Goal: Complete application form: Complete application form

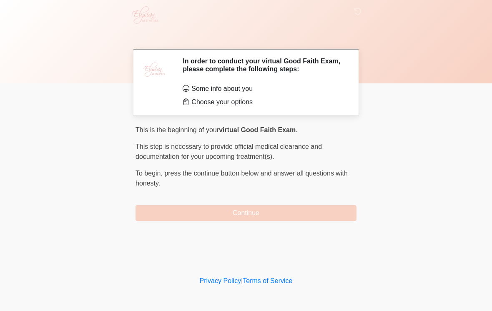
click at [246, 213] on button "Continue" at bounding box center [246, 213] width 221 height 16
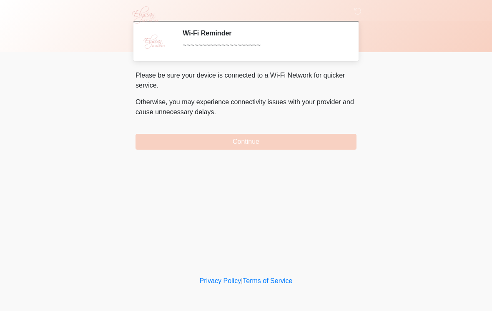
click at [247, 144] on button "Continue" at bounding box center [246, 142] width 221 height 16
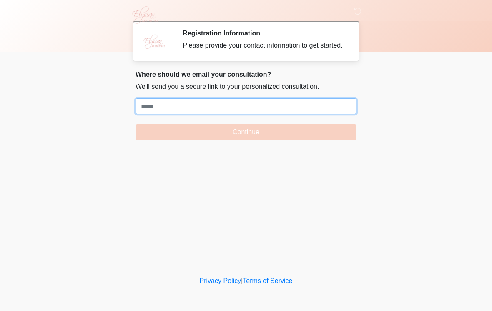
click at [164, 113] on input "Where should we email your treatment plan?" at bounding box center [246, 106] width 221 height 16
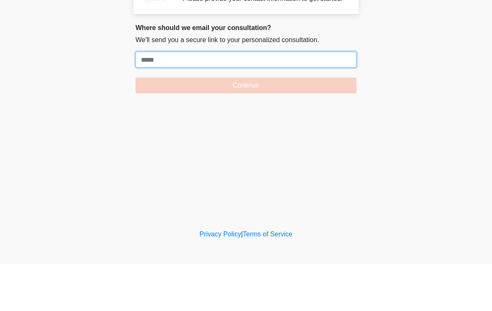
paste input "**********"
type input "**********"
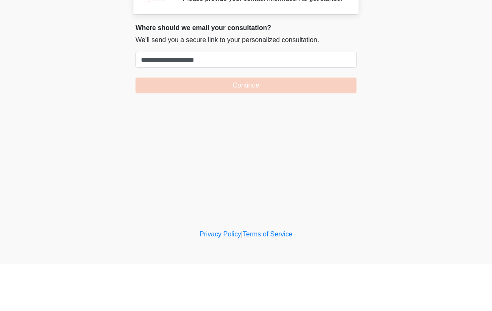
click at [245, 124] on button "Continue" at bounding box center [246, 132] width 221 height 16
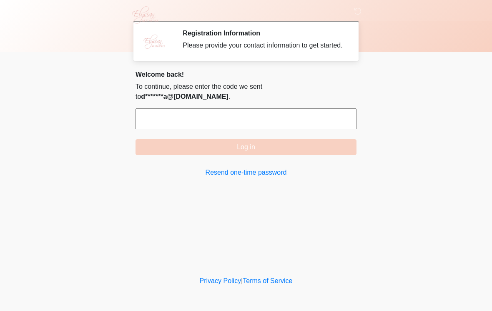
click at [173, 128] on input "text" at bounding box center [246, 119] width 221 height 21
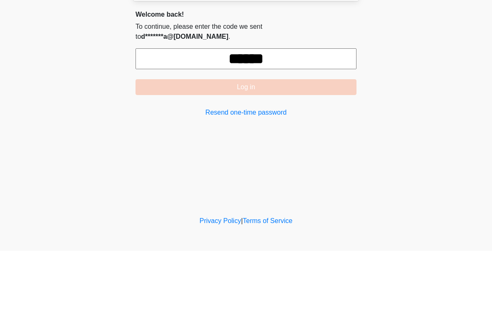
click at [246, 139] on button "Log in" at bounding box center [246, 147] width 221 height 16
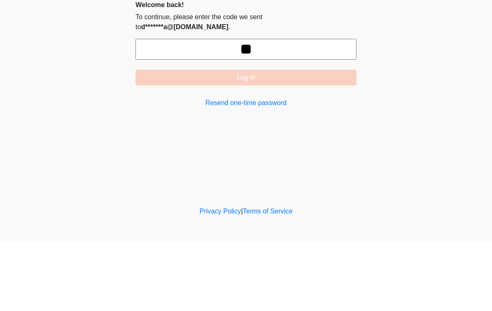
type input "*"
type input "******"
click at [246, 139] on button "Log in" at bounding box center [246, 147] width 221 height 16
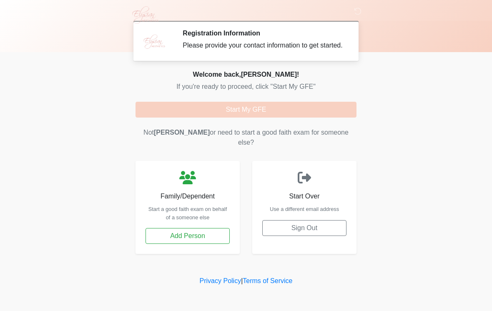
click at [305, 118] on button "Start My GFE" at bounding box center [246, 110] width 221 height 16
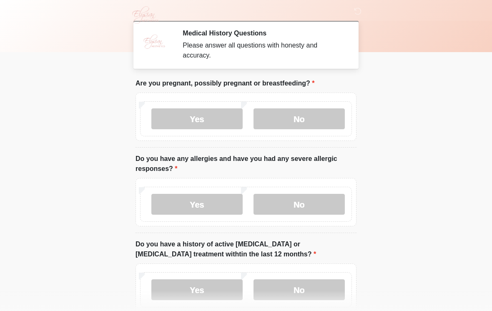
click at [323, 121] on label "No" at bounding box center [299, 119] width 91 height 21
click at [318, 202] on label "No" at bounding box center [299, 204] width 91 height 21
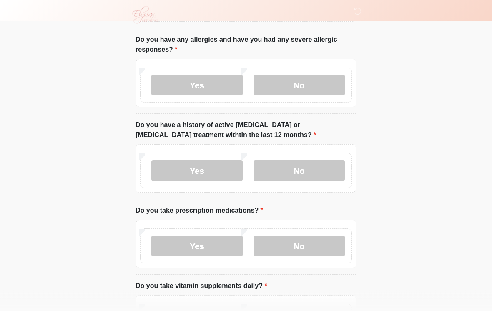
scroll to position [119, 0]
click at [328, 174] on label "No" at bounding box center [299, 170] width 91 height 21
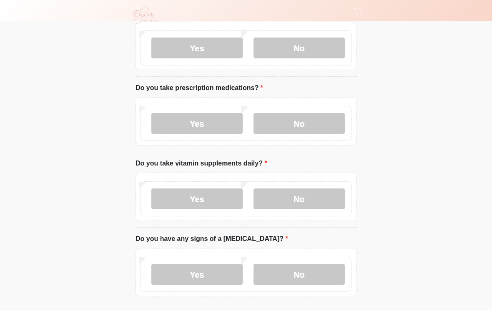
scroll to position [242, 0]
click at [217, 120] on label "Yes" at bounding box center [196, 123] width 91 height 21
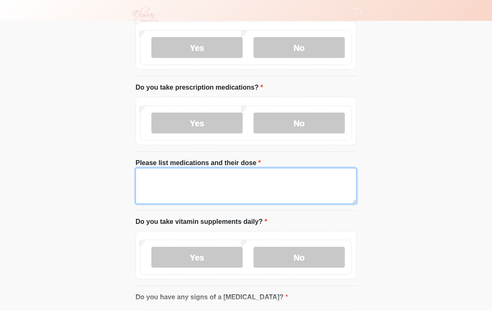
click at [164, 186] on textarea "Please list medications and their dose" at bounding box center [246, 186] width 221 height 36
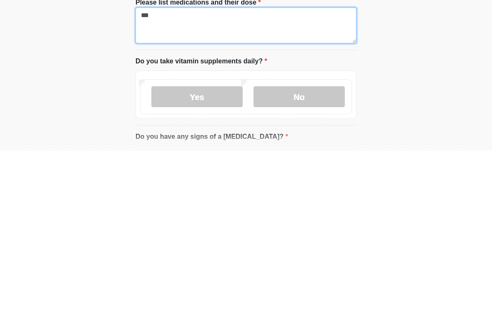
type textarea "***"
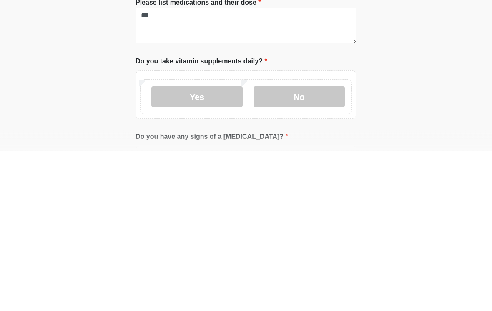
click at [214, 247] on label "Yes" at bounding box center [196, 257] width 91 height 21
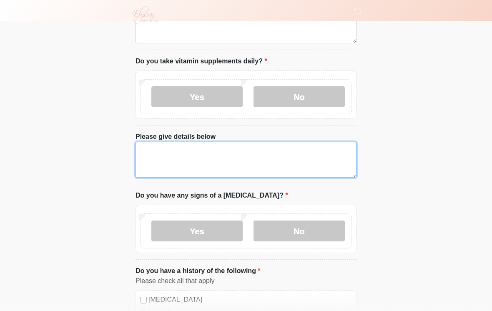
click at [179, 152] on textarea "Please give details below" at bounding box center [246, 160] width 221 height 36
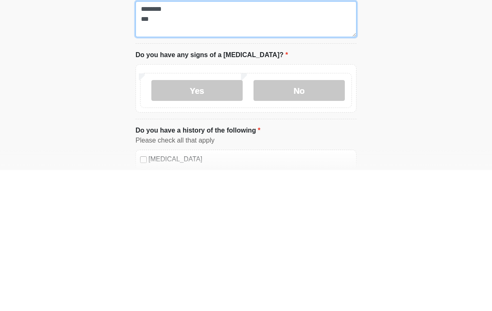
type textarea "******** ***"
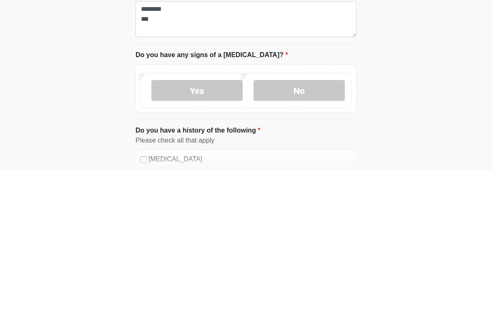
click at [320, 221] on label "No" at bounding box center [299, 231] width 91 height 21
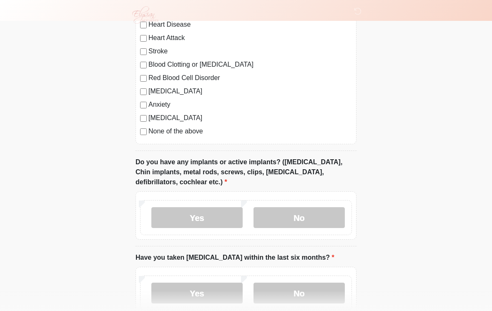
scroll to position [698, 0]
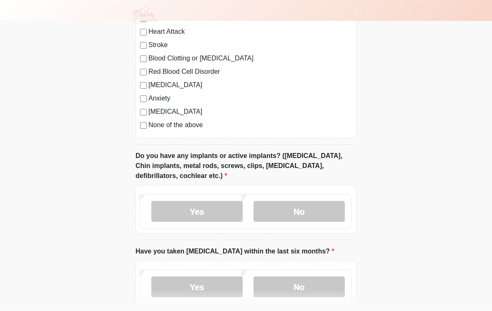
click at [317, 209] on label "No" at bounding box center [299, 212] width 91 height 21
click at [312, 288] on label "No" at bounding box center [299, 287] width 91 height 21
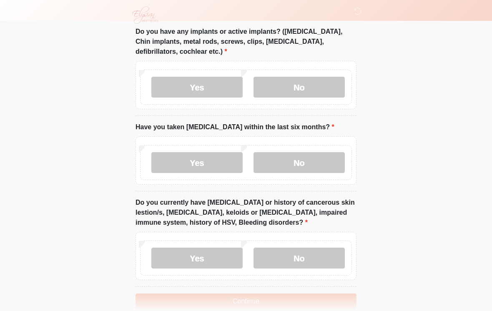
scroll to position [837, 0]
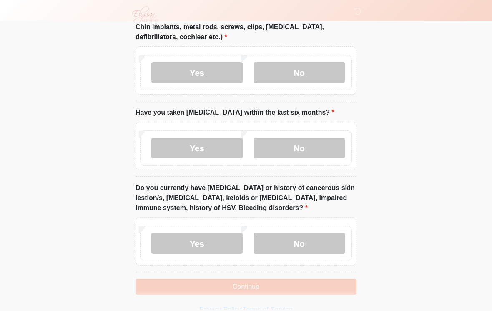
click at [309, 241] on label "No" at bounding box center [299, 244] width 91 height 21
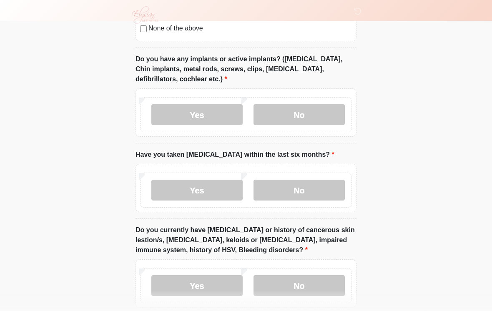
scroll to position [850, 0]
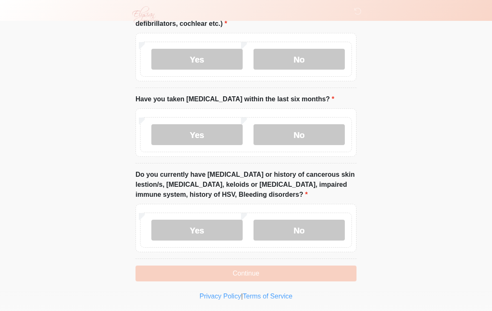
click at [300, 273] on button "Continue" at bounding box center [246, 274] width 221 height 16
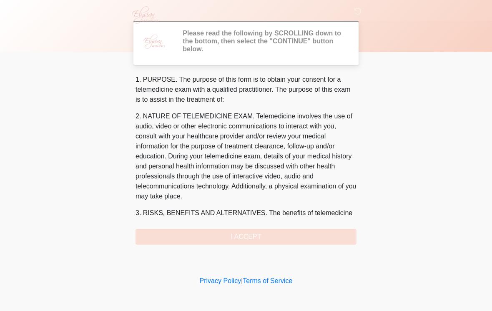
scroll to position [0, 0]
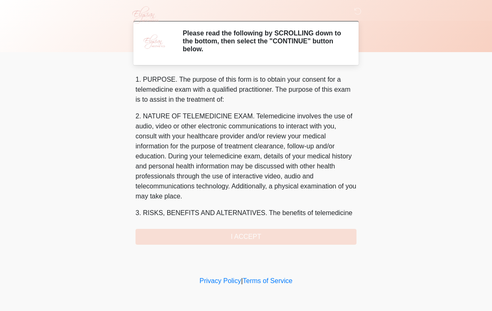
click at [293, 237] on div "1. PURPOSE. The purpose of this form is to obtain your consent for a telemedici…" at bounding box center [246, 160] width 221 height 170
click at [248, 236] on div "1. PURPOSE. The purpose of this form is to obtain your consent for a telemedici…" at bounding box center [246, 160] width 221 height 170
click at [266, 239] on div "1. PURPOSE. The purpose of this form is to obtain your consent for a telemedici…" at bounding box center [246, 160] width 221 height 170
click at [259, 235] on div "1. PURPOSE. The purpose of this form is to obtain your consent for a telemedici…" at bounding box center [246, 160] width 221 height 170
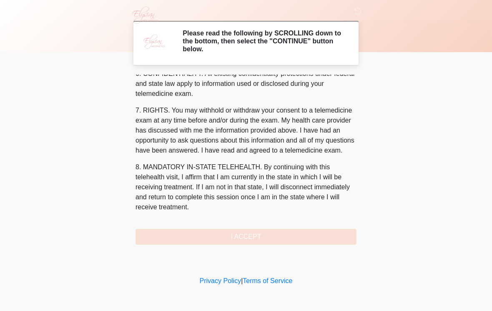
scroll to position [360, 0]
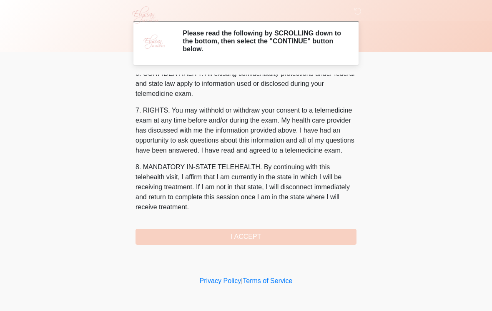
click at [265, 238] on button "I ACCEPT" at bounding box center [246, 237] width 221 height 16
